Goal: Navigation & Orientation: Find specific page/section

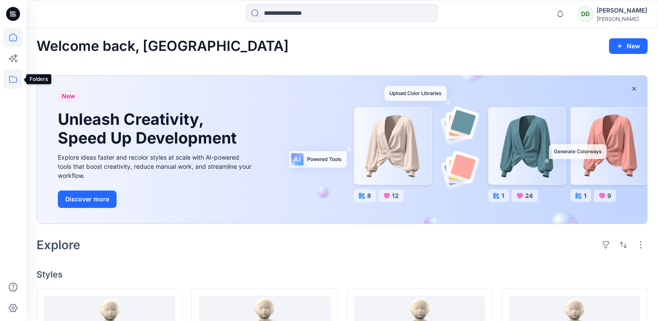
click at [20, 81] on icon at bounding box center [12, 79] width 19 height 19
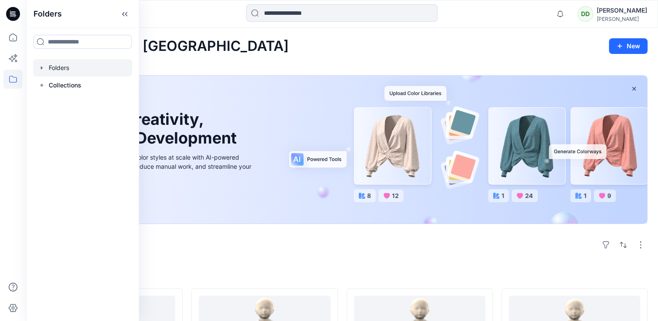
click at [94, 67] on div at bounding box center [82, 67] width 99 height 17
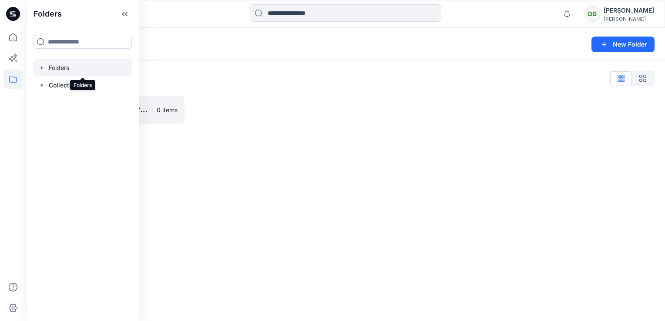
click at [77, 69] on div at bounding box center [82, 67] width 99 height 17
drag, startPoint x: 77, startPoint y: 69, endPoint x: 106, endPoint y: 72, distance: 29.7
click at [106, 72] on div at bounding box center [82, 67] width 99 height 17
click at [141, 111] on p "SAINSBURY 3D SAMPLES" at bounding box center [110, 110] width 108 height 12
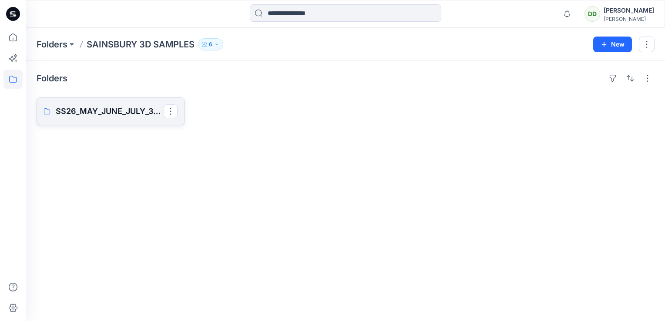
click at [141, 111] on p "SS26_MAY_JUNE_JULY_3D SAMPLES" at bounding box center [110, 111] width 108 height 12
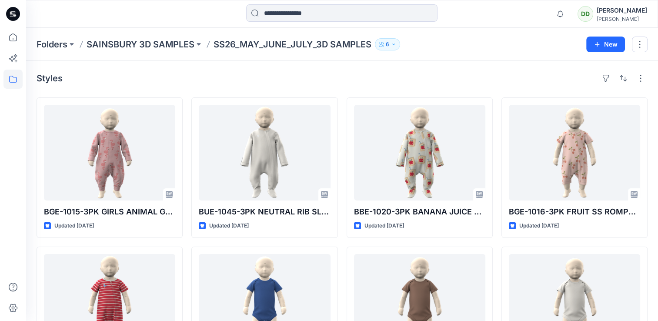
click at [253, 73] on div "Styles" at bounding box center [342, 78] width 611 height 14
click at [473, 52] on div "Folders SAINSBURY 3D SAMPLES SS26_MAY_JUNE_JULY_3D SAMPLES 6 New" at bounding box center [342, 44] width 632 height 33
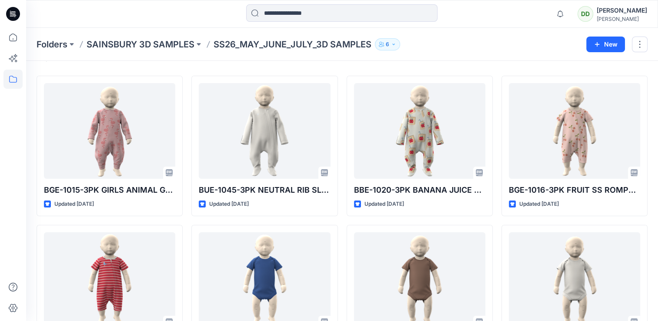
scroll to position [23, 0]
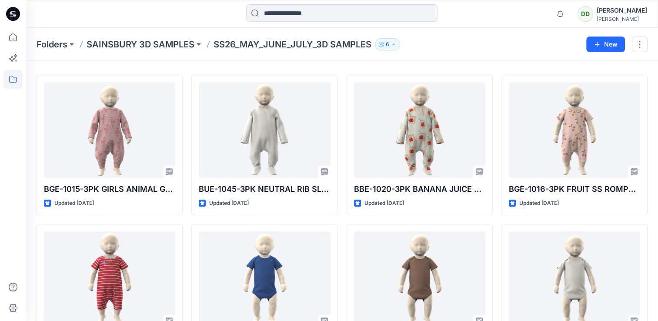
click at [650, 215] on div "Styles BGE-1015-3PK GIRLS ANIMAL GWM SLEEPSUIT-COMMENT 01 Updated [DATE] BBE-10…" at bounding box center [342, 296] width 632 height 517
click at [657, 219] on div "Styles BGE-1015-3PK GIRLS ANIMAL GWM SLEEPSUIT-COMMENT 01 Updated [DATE] BBE-10…" at bounding box center [342, 296] width 632 height 517
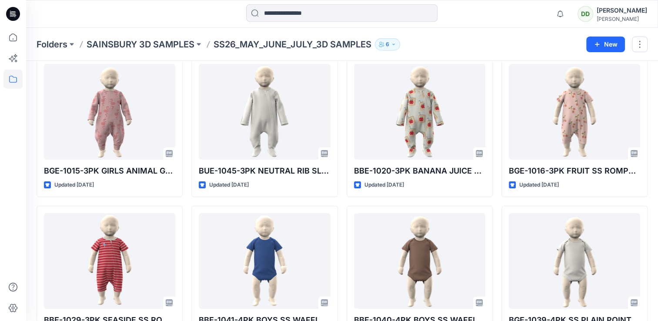
scroll to position [0, 0]
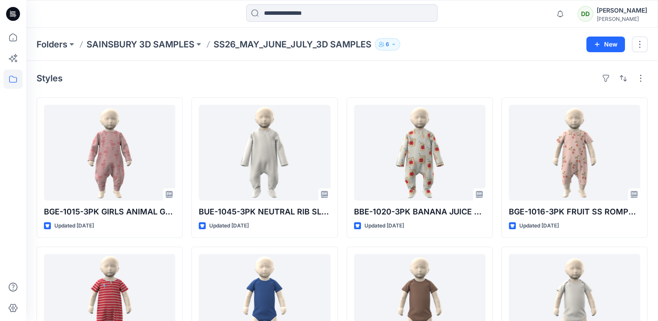
click at [513, 47] on div "Folders SAINSBURY 3D SAMPLES SS26_MAY_JUNE_JULY_3D SAMPLES 6" at bounding box center [308, 44] width 543 height 12
click at [466, 55] on div "Folders SAINSBURY 3D SAMPLES SS26_MAY_JUNE_JULY_3D SAMPLES 6 New" at bounding box center [342, 44] width 632 height 33
click at [532, 44] on div "Folders SAINSBURY 3D SAMPLES SS26_MAY_JUNE_JULY_3D SAMPLES 6" at bounding box center [308, 44] width 543 height 12
click at [467, 55] on div "Folders SAINSBURY 3D SAMPLES SS26_MAY_JUNE_JULY_3D SAMPLES 6 New" at bounding box center [342, 44] width 632 height 33
